Goal: Information Seeking & Learning: Learn about a topic

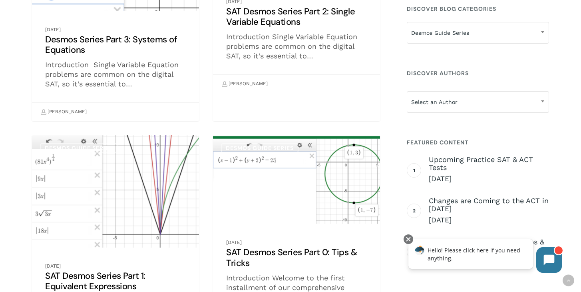
scroll to position [632, 0]
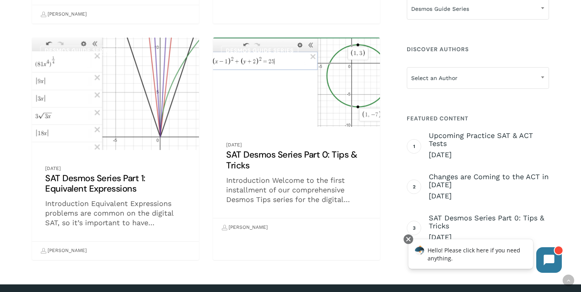
click at [240, 156] on link "SAT Desmos Series Part 0: Tips & Tricks" at bounding box center [296, 137] width 167 height 199
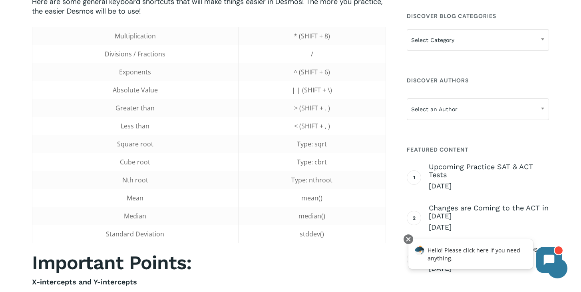
scroll to position [458, 0]
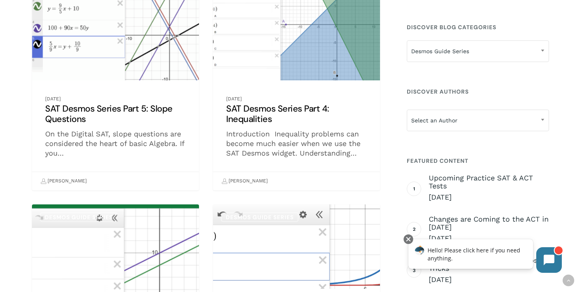
scroll to position [213, 0]
